Goal: Task Accomplishment & Management: Complete application form

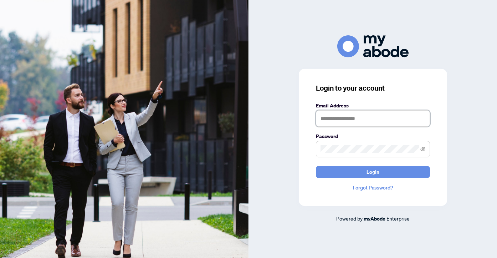
type input "**********"
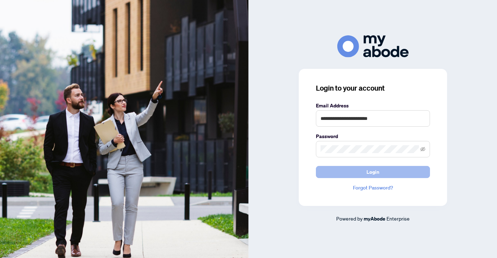
click at [356, 169] on button "Login" at bounding box center [373, 172] width 114 height 12
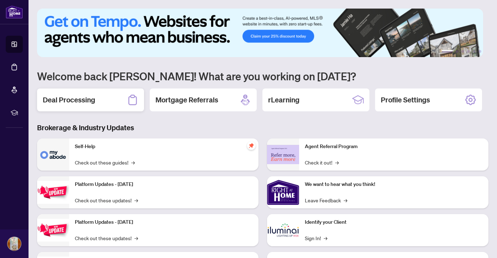
click at [87, 101] on h2 "Deal Processing" at bounding box center [69, 100] width 52 height 10
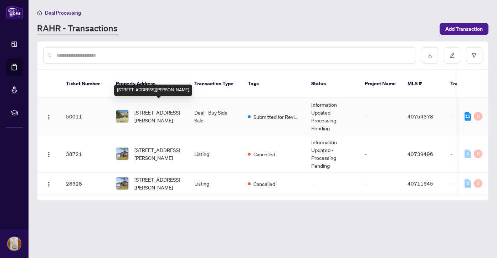
click at [163, 108] on span "[STREET_ADDRESS][PERSON_NAME]" at bounding box center [158, 116] width 48 height 16
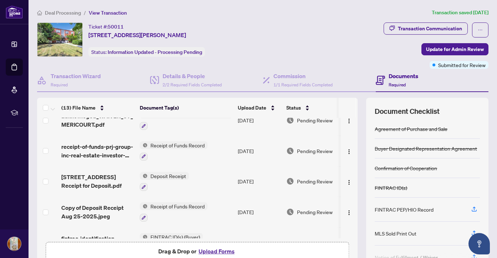
scroll to position [50, 0]
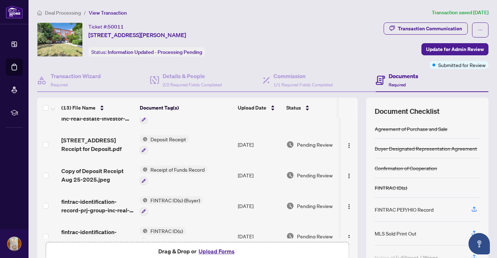
click at [213, 252] on button "Upload Forms" at bounding box center [216, 250] width 40 height 9
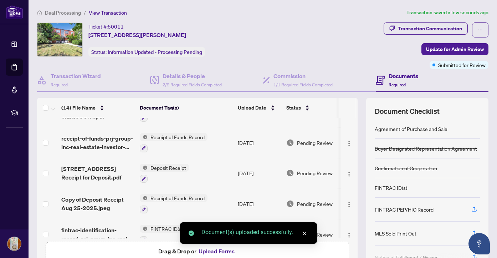
scroll to position [0, 0]
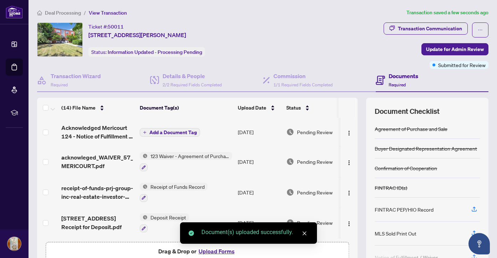
click at [184, 133] on span "Add a Document Tag" at bounding box center [172, 132] width 47 height 5
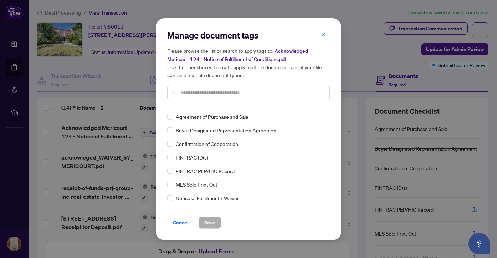
click at [208, 89] on input "text" at bounding box center [251, 93] width 143 height 8
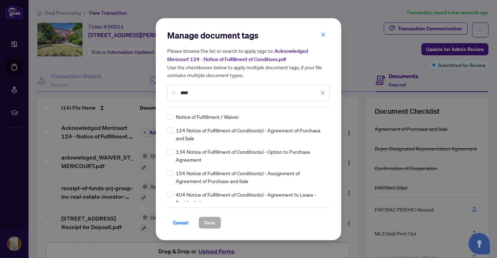
type input "****"
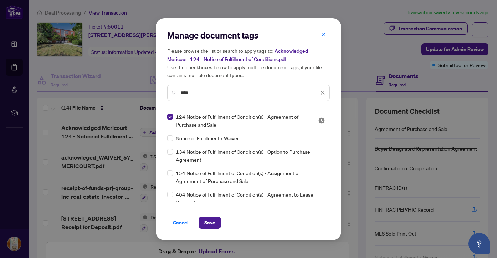
click at [170, 129] on div "124 Notice of Fulfillment of Condition(s) - Agreement of Purchase and Sale Noti…" at bounding box center [248, 157] width 162 height 89
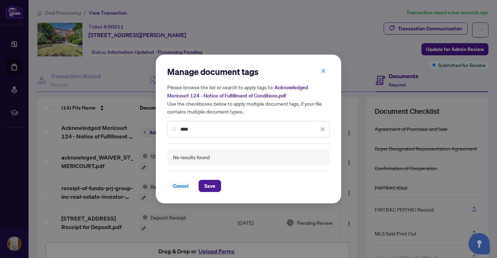
click at [324, 128] on icon "close" at bounding box center [323, 129] width 4 height 4
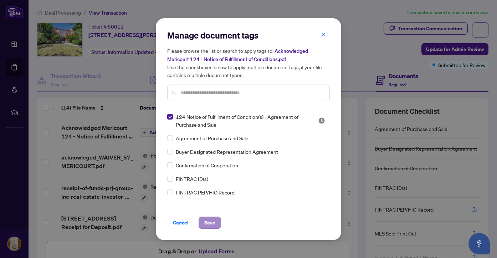
click at [214, 220] on span "Save" at bounding box center [209, 222] width 11 height 11
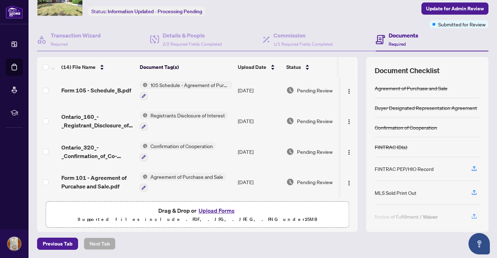
scroll to position [55, 0]
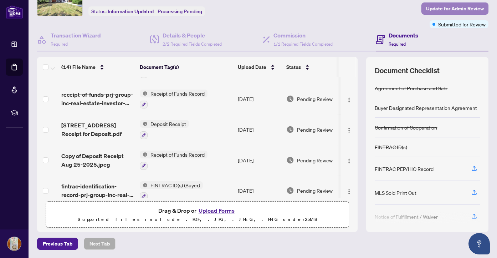
click at [452, 6] on span "Update for Admin Review" at bounding box center [455, 8] width 58 height 11
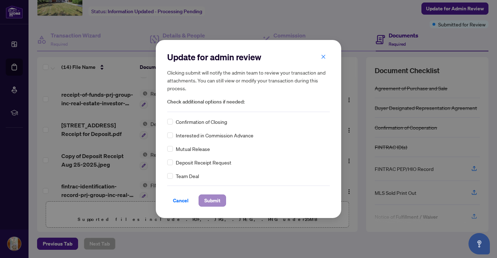
click at [211, 199] on span "Submit" at bounding box center [212, 200] width 16 height 11
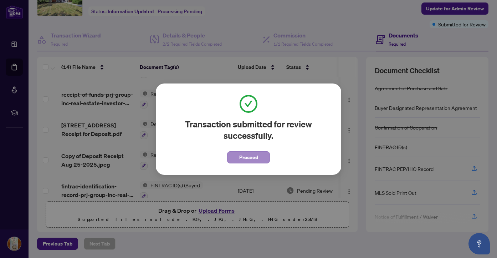
click at [249, 158] on span "Proceed" at bounding box center [248, 156] width 19 height 11
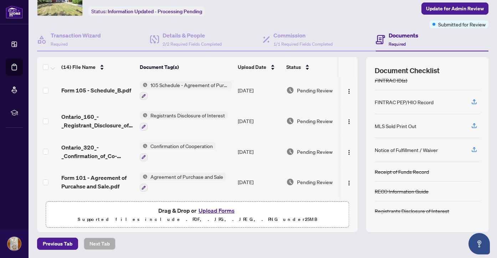
scroll to position [0, 0]
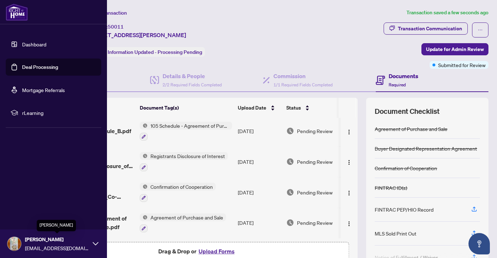
click at [57, 237] on span "[PERSON_NAME]" at bounding box center [57, 239] width 64 height 8
click at [27, 200] on span "Logout" at bounding box center [29, 200] width 16 height 11
